Goal: Transaction & Acquisition: Register for event/course

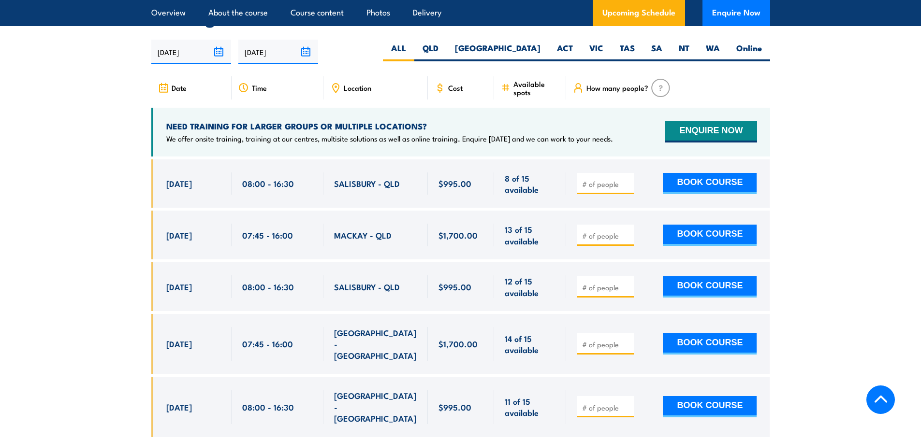
scroll to position [1644, 0]
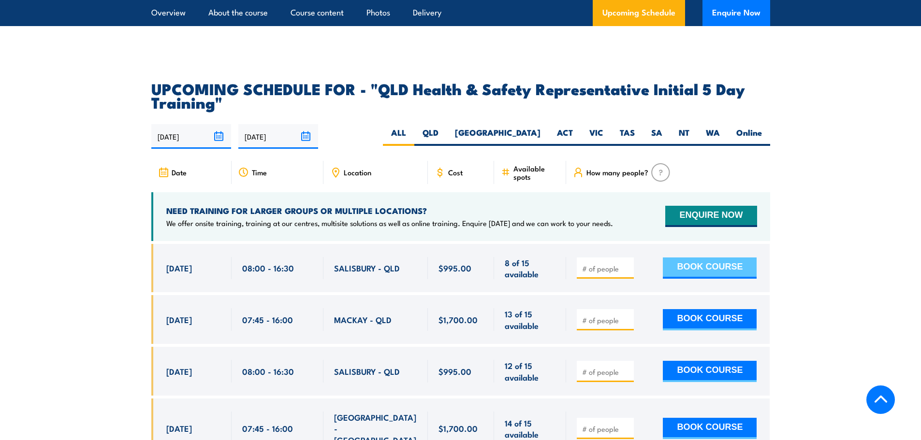
click at [691, 265] on button "BOOK COURSE" at bounding box center [710, 268] width 94 height 21
type input "1"
click at [626, 264] on input "1" at bounding box center [606, 269] width 48 height 10
click at [684, 265] on button "BOOK COURSE" at bounding box center [710, 268] width 94 height 21
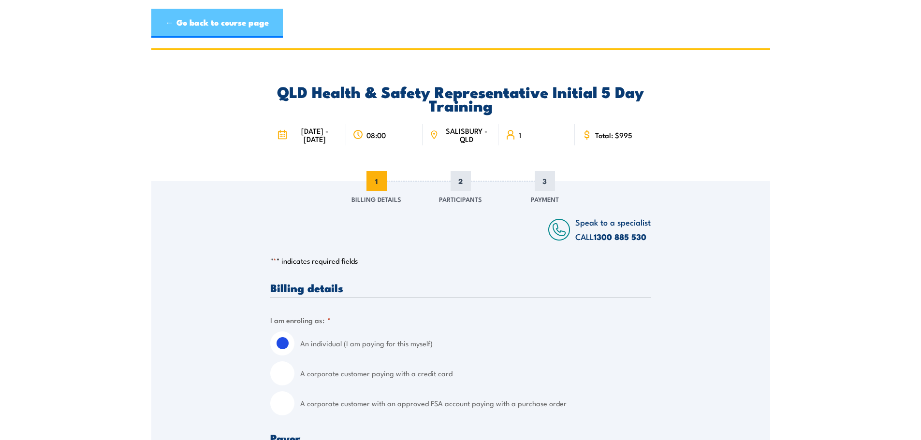
click at [167, 22] on link "← Go back to course page" at bounding box center [217, 23] width 132 height 29
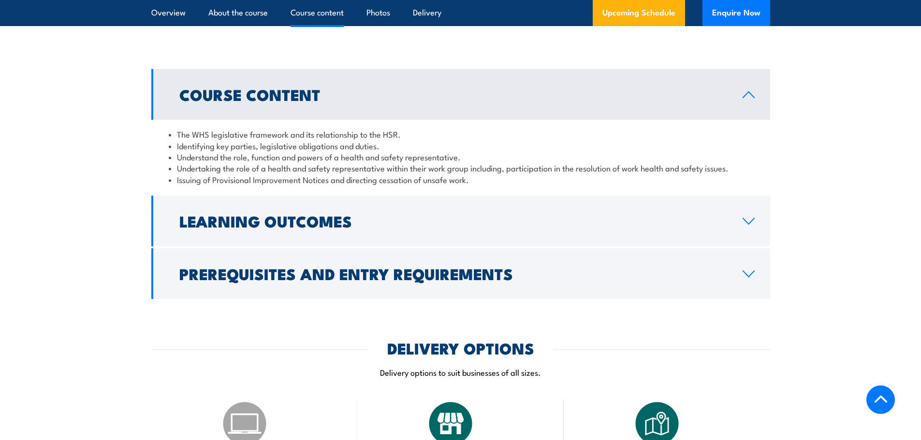
scroll to position [949, 0]
